Goal: Task Accomplishment & Management: Use online tool/utility

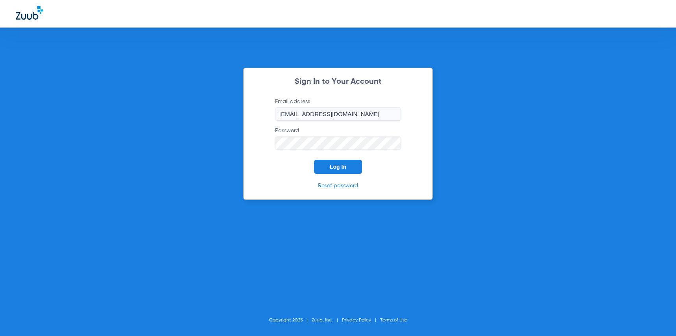
click at [336, 170] on button "Log In" at bounding box center [338, 167] width 48 height 14
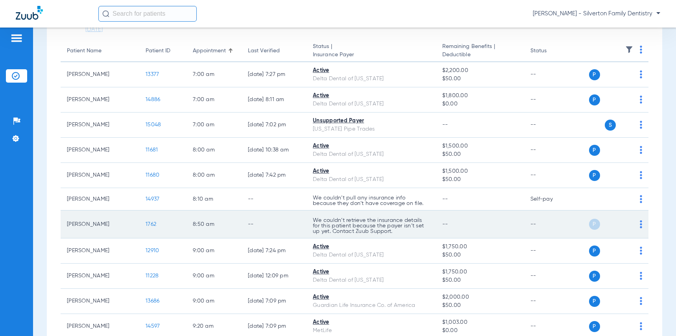
scroll to position [157, 0]
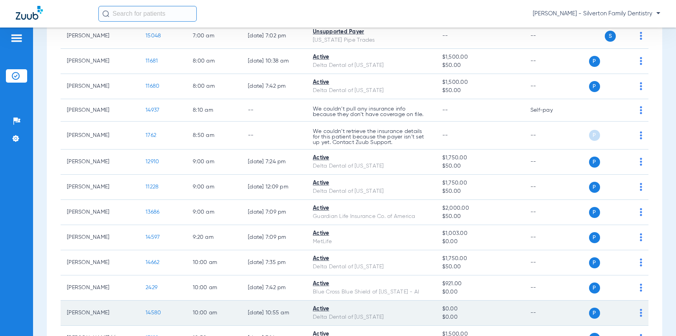
click at [150, 314] on span "14580" at bounding box center [153, 313] width 15 height 6
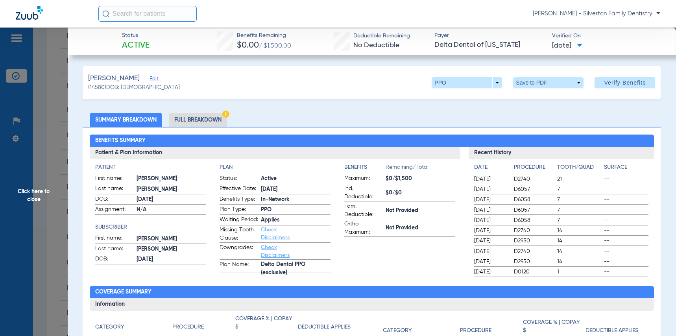
click at [202, 118] on li "Full Breakdown" at bounding box center [198, 120] width 58 height 14
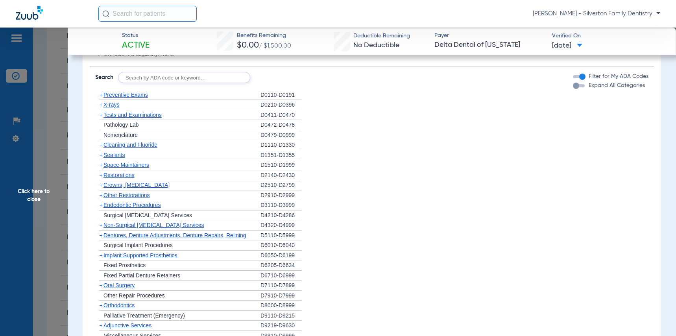
scroll to position [708, 0]
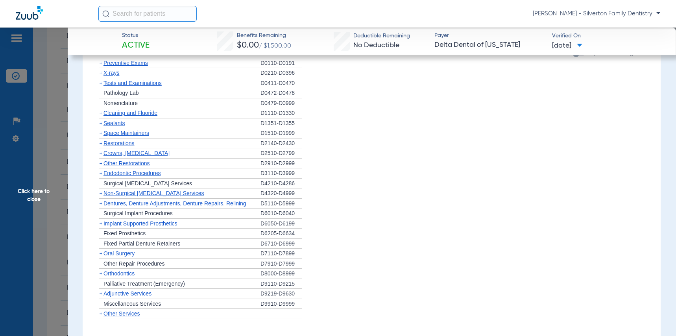
click at [122, 317] on span "Other Services" at bounding box center [121, 313] width 37 height 6
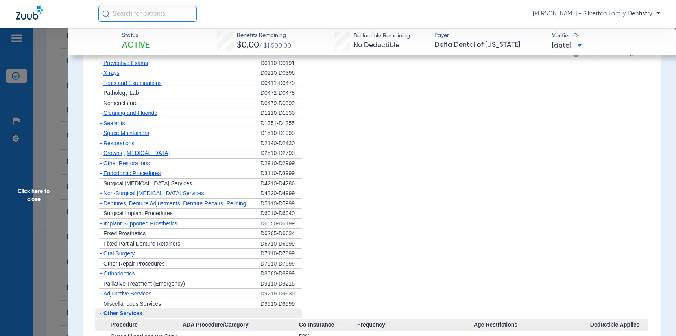
click at [122, 316] on span "Other Services" at bounding box center [122, 313] width 39 height 6
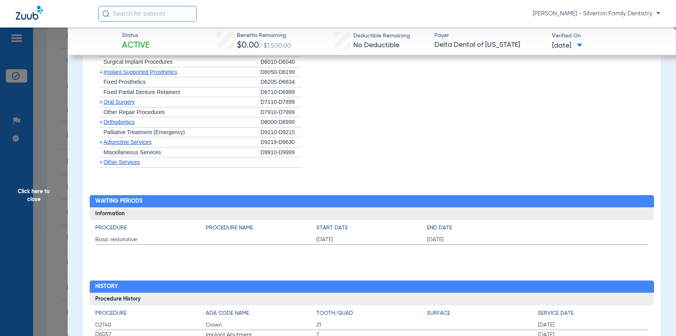
scroll to position [865, 0]
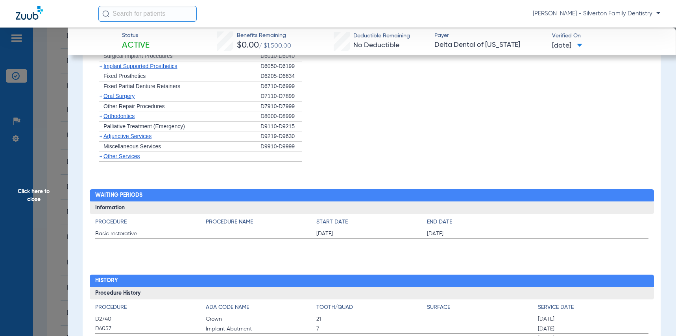
click at [122, 159] on span "Other Services" at bounding box center [121, 156] width 37 height 6
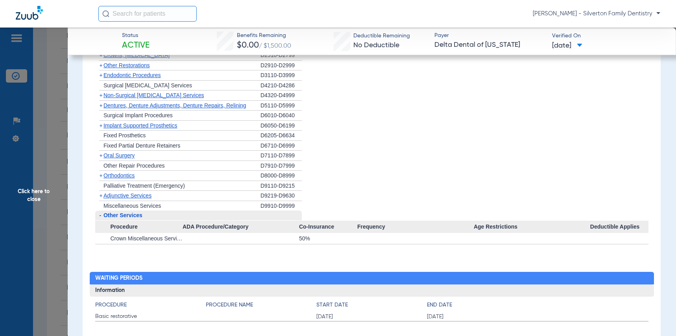
scroll to position [787, 0]
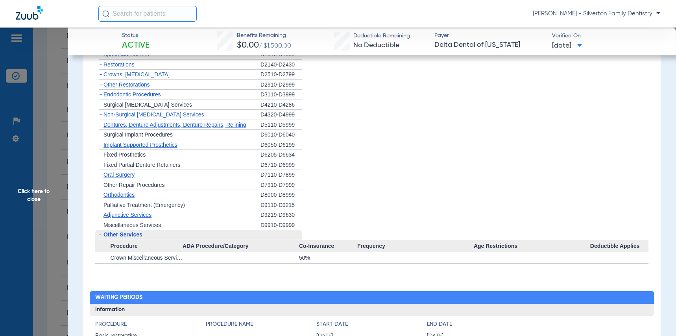
click at [463, 140] on li "+ Surgical Implant Procedures D6010-D6040" at bounding box center [371, 135] width 553 height 10
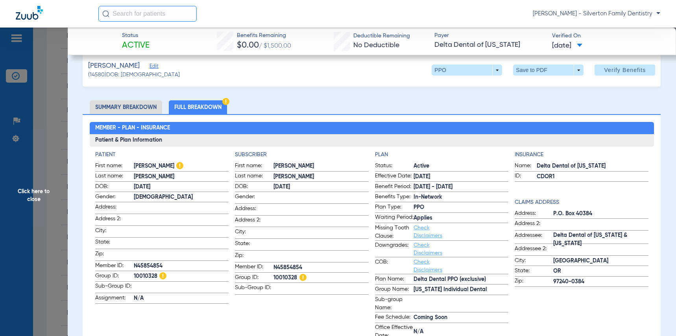
scroll to position [0, 0]
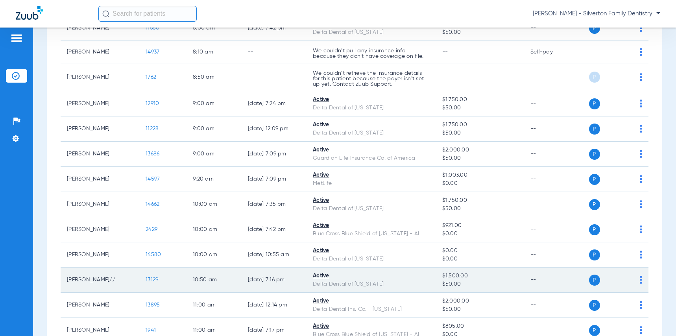
scroll to position [236, 0]
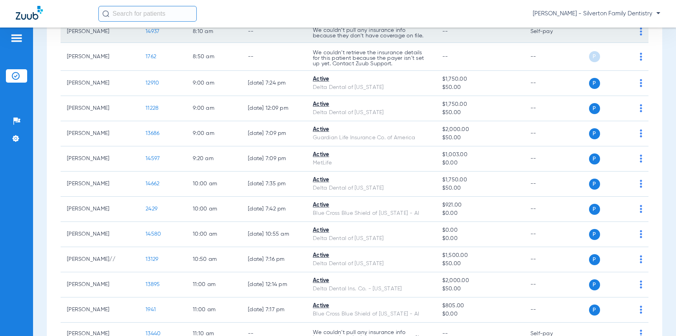
click at [483, 32] on td "--" at bounding box center [480, 31] width 88 height 22
click at [485, 35] on td "--" at bounding box center [480, 31] width 88 height 22
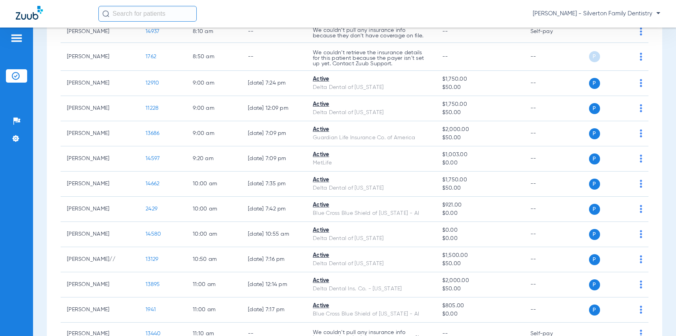
click at [498, 19] on div "[PERSON_NAME] - Silverton Family Dentistry" at bounding box center [379, 14] width 562 height 16
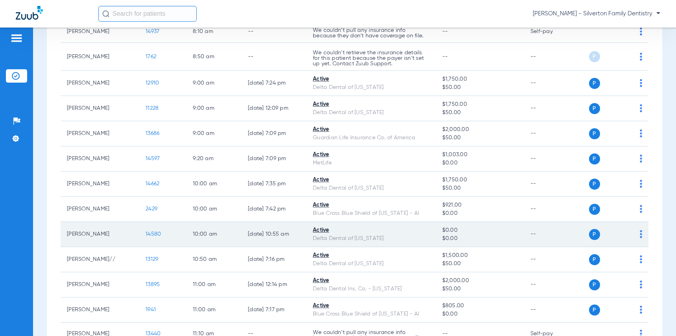
click at [640, 236] on img at bounding box center [641, 234] width 2 height 8
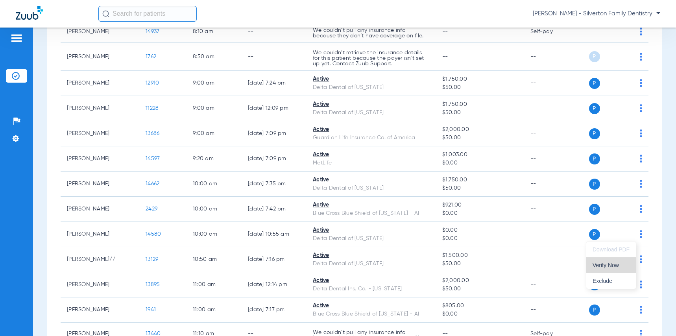
click at [612, 265] on span "Verify Now" at bounding box center [610, 265] width 37 height 6
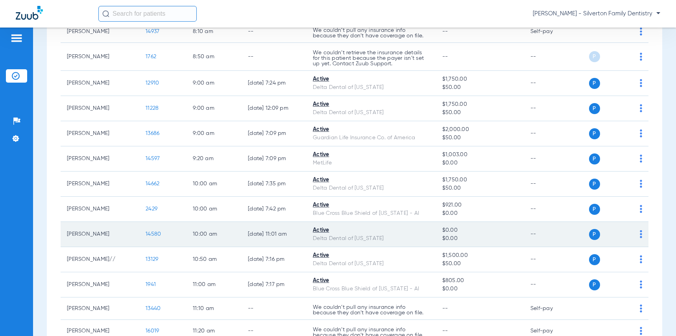
click at [152, 235] on span "14580" at bounding box center [153, 234] width 15 height 6
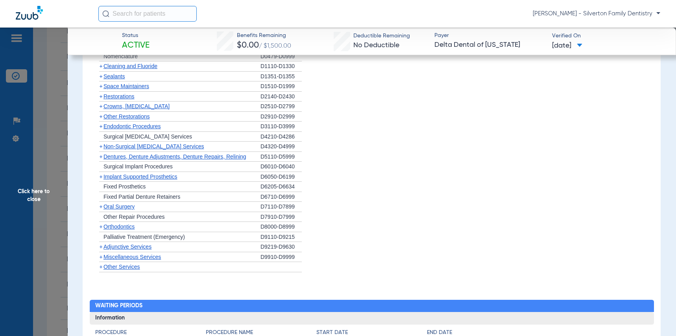
scroll to position [551, 0]
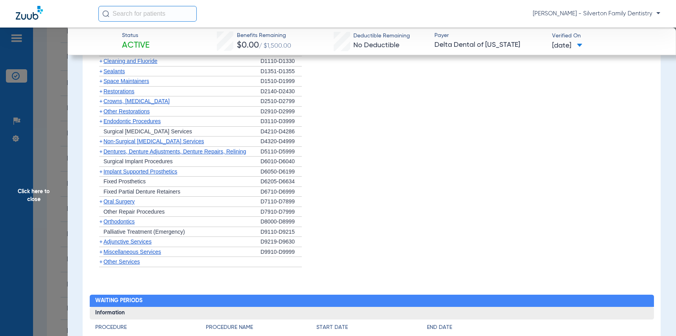
click at [110, 253] on span "Miscellaneous Services" at bounding box center [131, 252] width 57 height 6
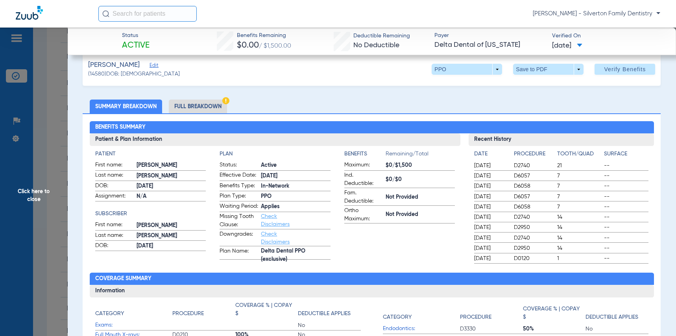
scroll to position [0, 0]
